Goal: Transaction & Acquisition: Purchase product/service

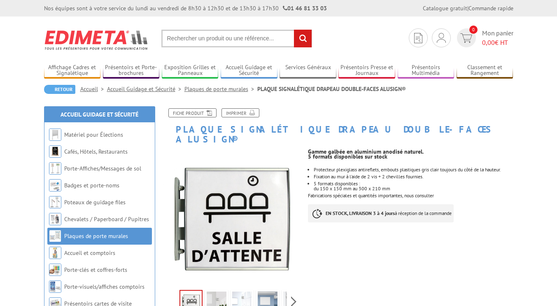
scroll to position [124, 0]
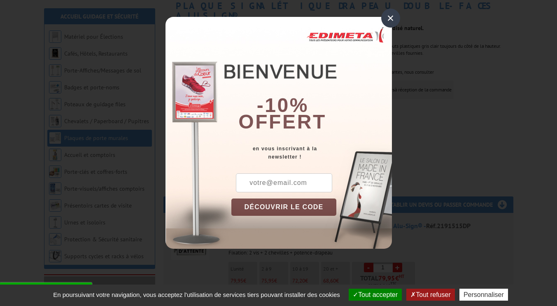
click at [388, 21] on div "×" at bounding box center [390, 18] width 19 height 19
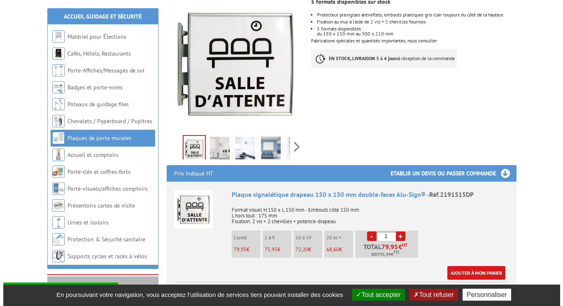
scroll to position [165, 0]
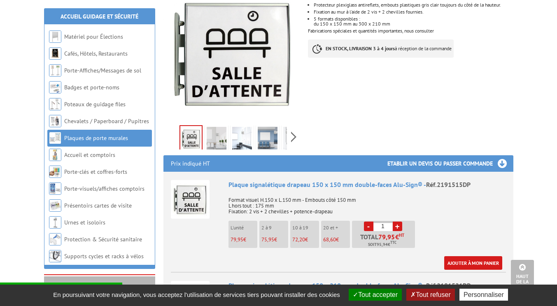
click at [335, 222] on li "20 et + 68,60 €" at bounding box center [335, 234] width 29 height 27
click at [329, 225] on p "20 et +" at bounding box center [336, 228] width 27 height 6
click at [390, 222] on input "1" at bounding box center [383, 226] width 19 height 9
type input "39"
click at [443, 203] on p "Format visuel H.150 x L.150 mm - Embouts côté 150 mm L hors tout : 175 mm Fixat…" at bounding box center [368, 202] width 278 height 23
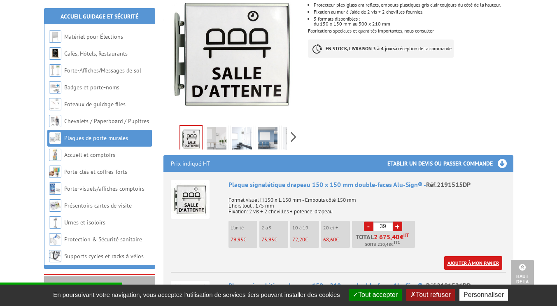
click at [476, 256] on link "Ajouter à mon panier" at bounding box center [473, 263] width 58 height 14
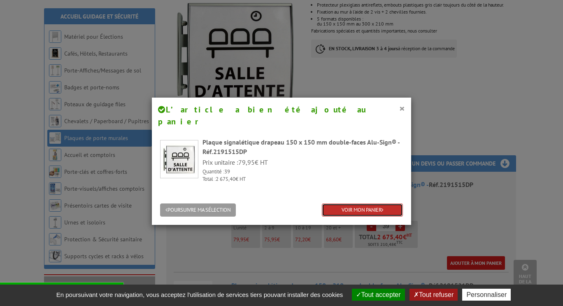
click at [361, 203] on link "VOIR MON PANIER" at bounding box center [362, 210] width 81 height 14
